Goal: Information Seeking & Learning: Learn about a topic

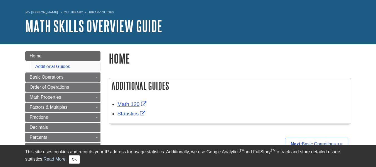
scroll to position [28, 0]
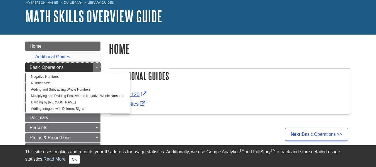
click at [55, 66] on span "Basic Operations" at bounding box center [47, 67] width 34 height 5
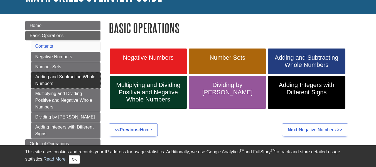
scroll to position [56, 0]
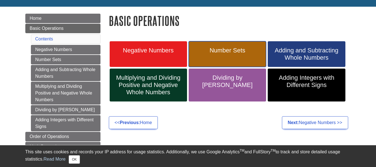
click at [230, 52] on span "Number Sets" at bounding box center [227, 50] width 69 height 7
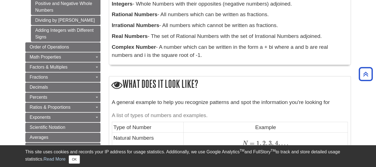
scroll to position [167, 0]
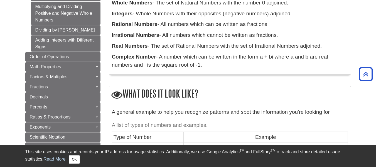
click at [303, 119] on caption "A list of types of numbers and examples." at bounding box center [230, 125] width 236 height 13
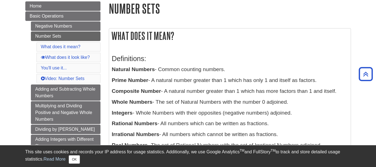
scroll to position [70, 0]
